Goal: Task Accomplishment & Management: Manage account settings

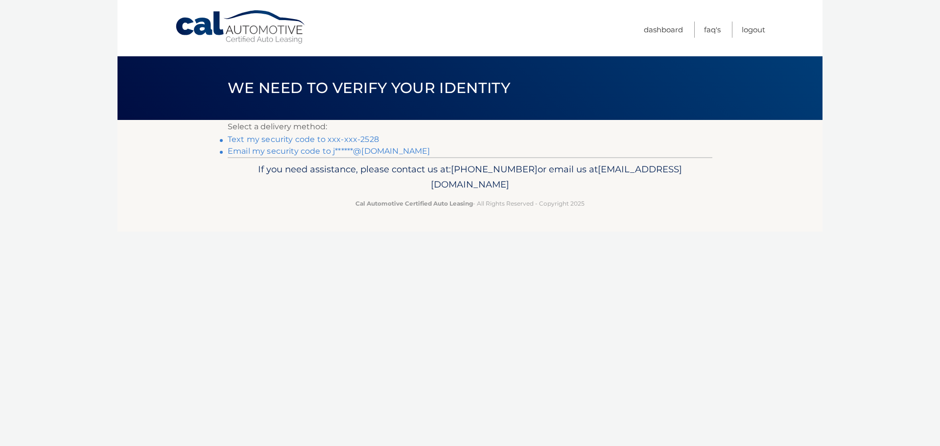
click at [255, 140] on link "Text my security code to xxx-xxx-2528" at bounding box center [303, 139] width 151 height 9
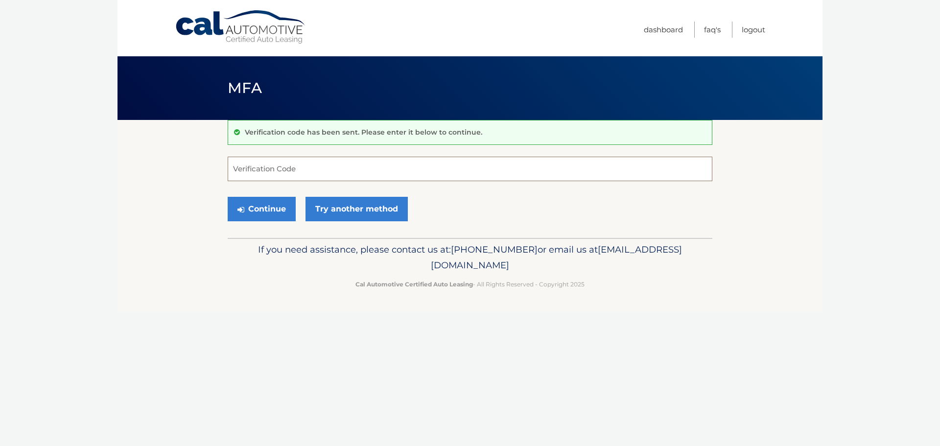
click at [270, 170] on input "Verification Code" at bounding box center [470, 169] width 485 height 24
type input "449804"
click at [269, 204] on button "Continue" at bounding box center [262, 209] width 68 height 24
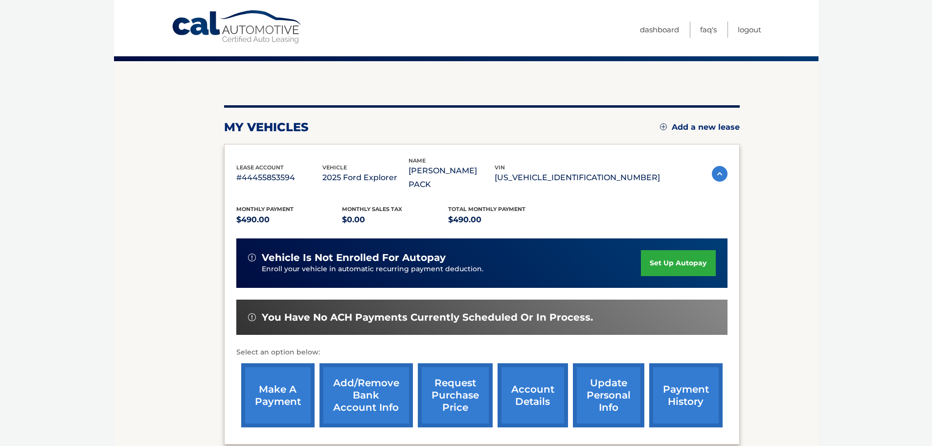
scroll to position [147, 0]
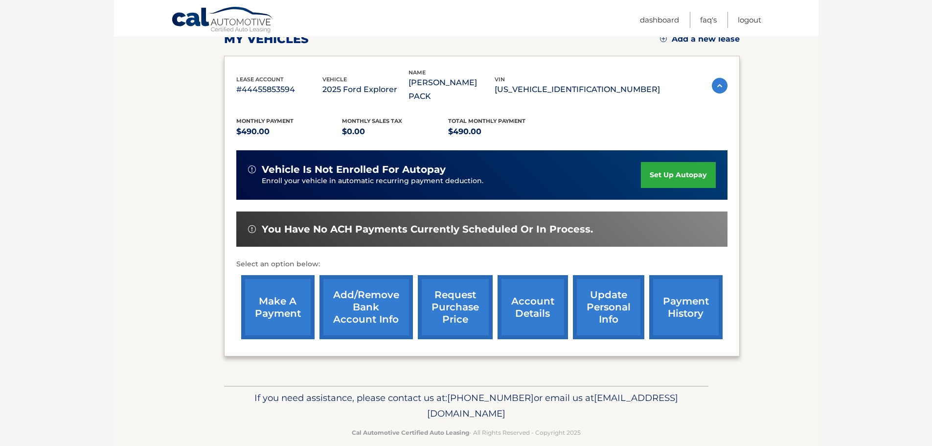
click at [250, 295] on link "make a payment" at bounding box center [277, 307] width 73 height 64
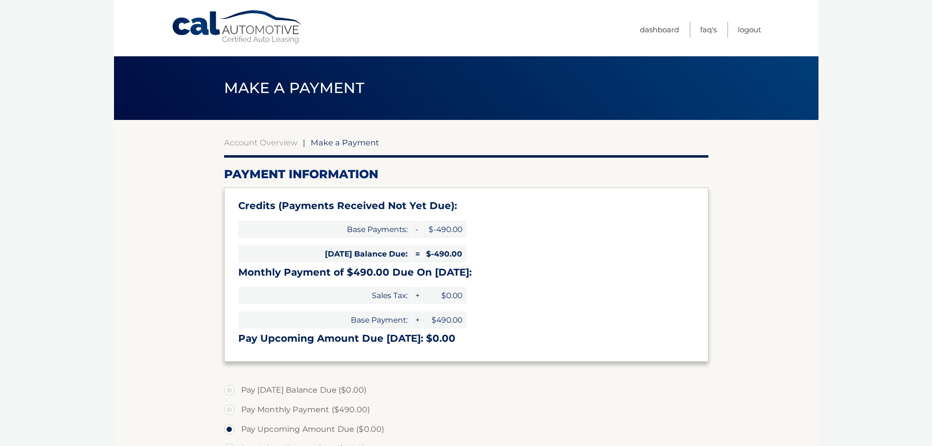
select select "ODVmYzkwY2YtMzJkYy00MTE3LTk0MjgtMDE4NmE1YTRmMTEx"
click at [755, 28] on link "Logout" at bounding box center [749, 30] width 23 height 16
